Goal: Transaction & Acquisition: Book appointment/travel/reservation

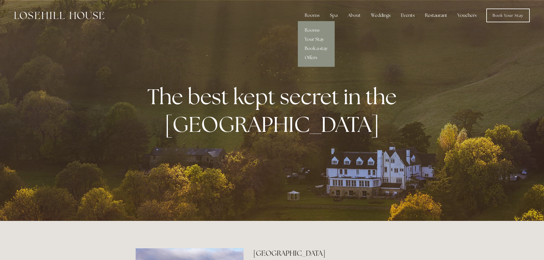
click at [313, 37] on link "Your Stay" at bounding box center [316, 39] width 37 height 9
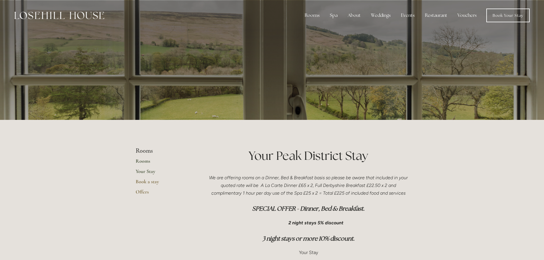
click at [138, 160] on link "Rooms" at bounding box center [163, 163] width 55 height 10
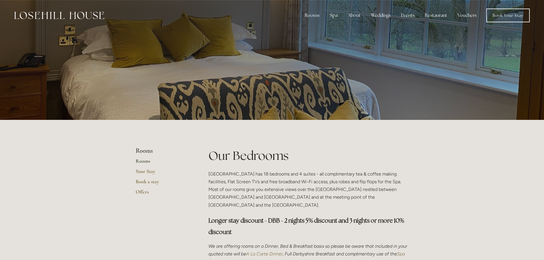
click at [535, 23] on div "Rooms Rooms Your Stay Book a stay Offers Spa About" at bounding box center [272, 15] width 532 height 31
click at [518, 13] on link "Book Your Stay" at bounding box center [507, 16] width 43 height 14
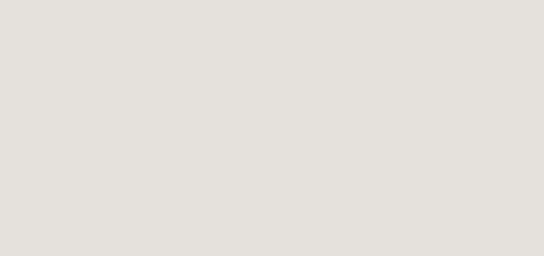
scroll to position [60, 0]
